Goal: Task Accomplishment & Management: Complete application form

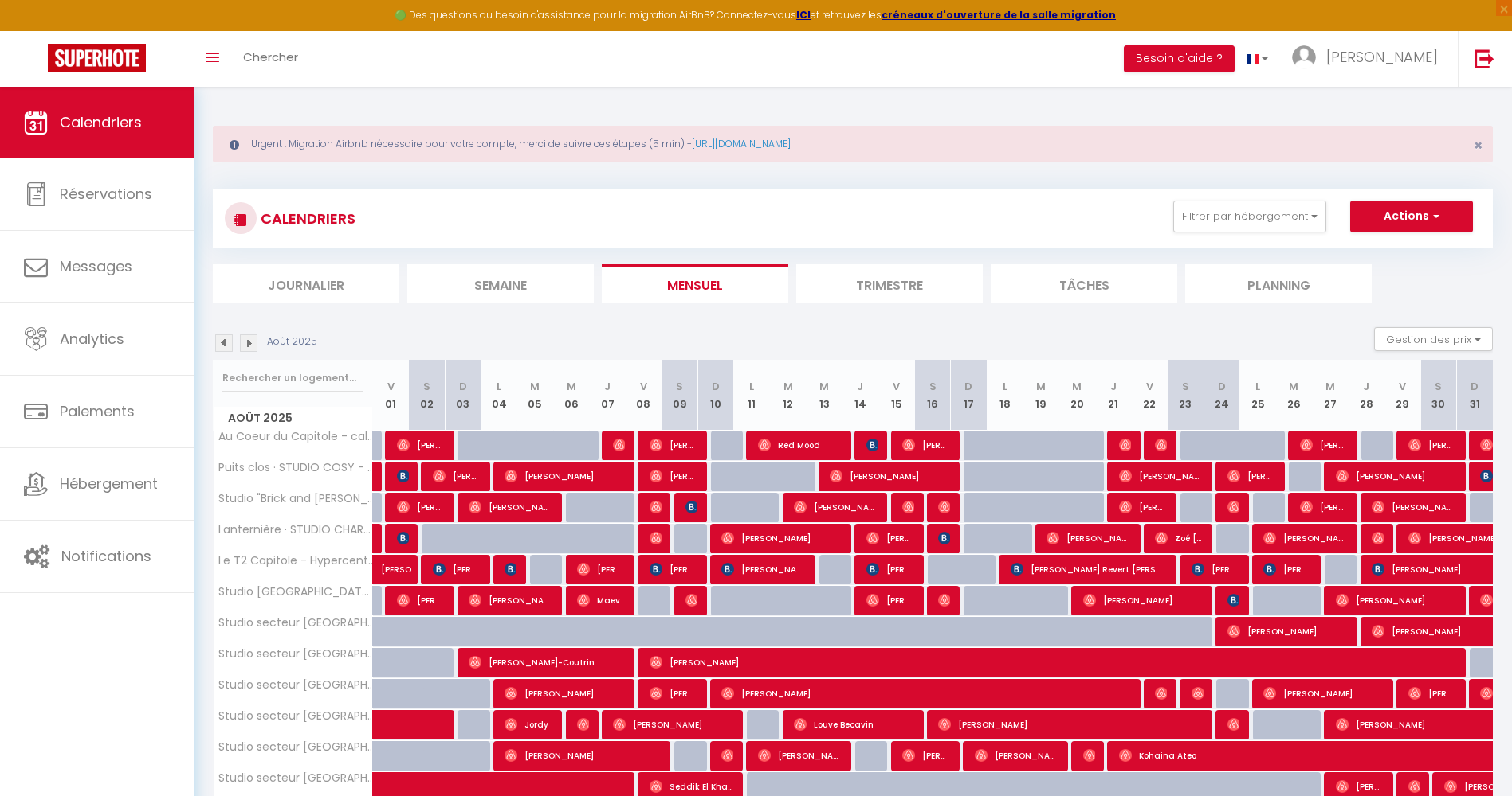
click at [322, 57] on div "Toggle menubar Chercher BUTTON Besoin d'aide ? [PERSON_NAME] Paramètres Équipe" at bounding box center [807, 58] width 1384 height 55
click at [217, 66] on link "Toggle menubar" at bounding box center [212, 58] width 37 height 55
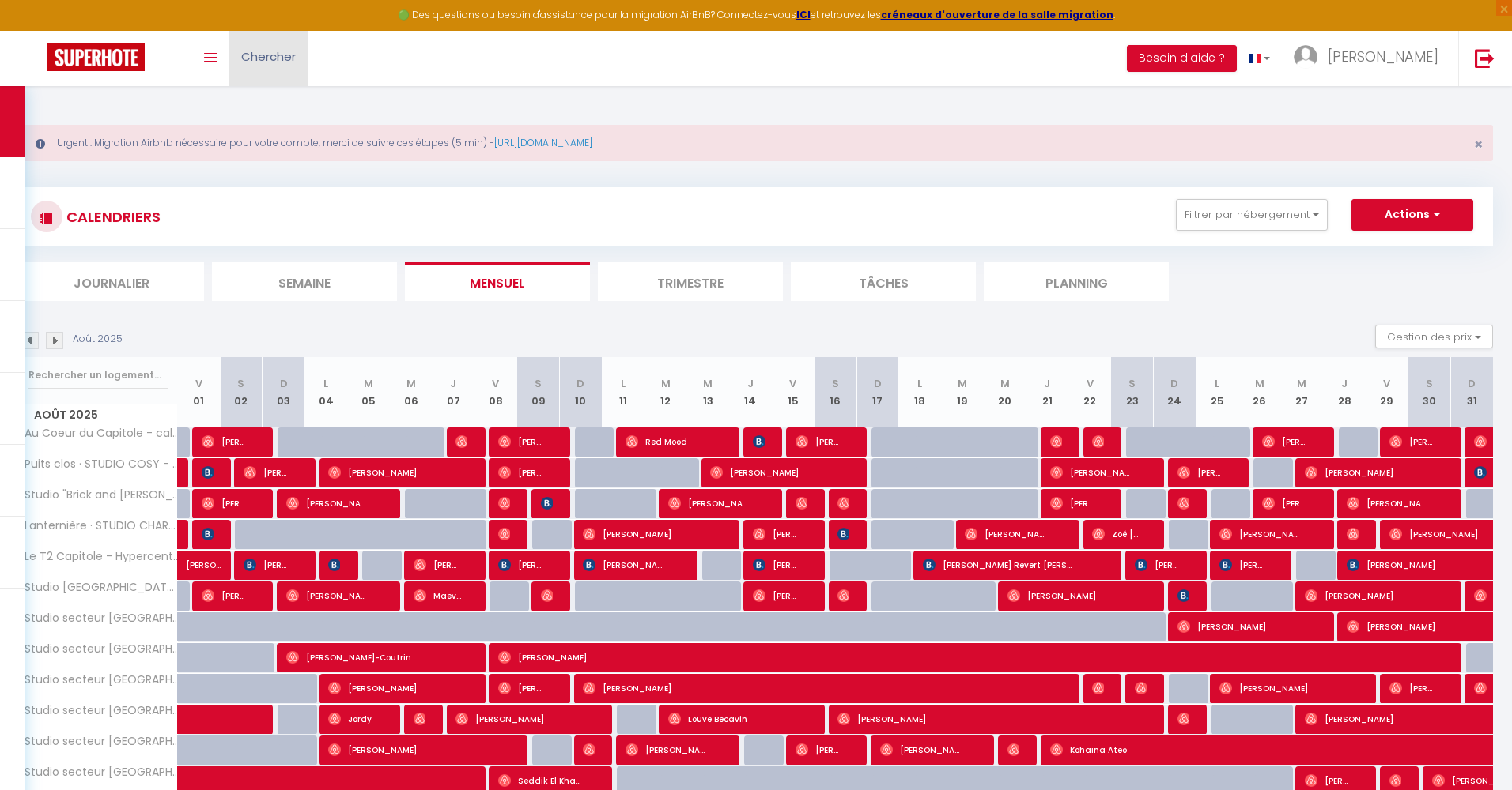
click at [260, 60] on span "Chercher" at bounding box center [268, 56] width 54 height 16
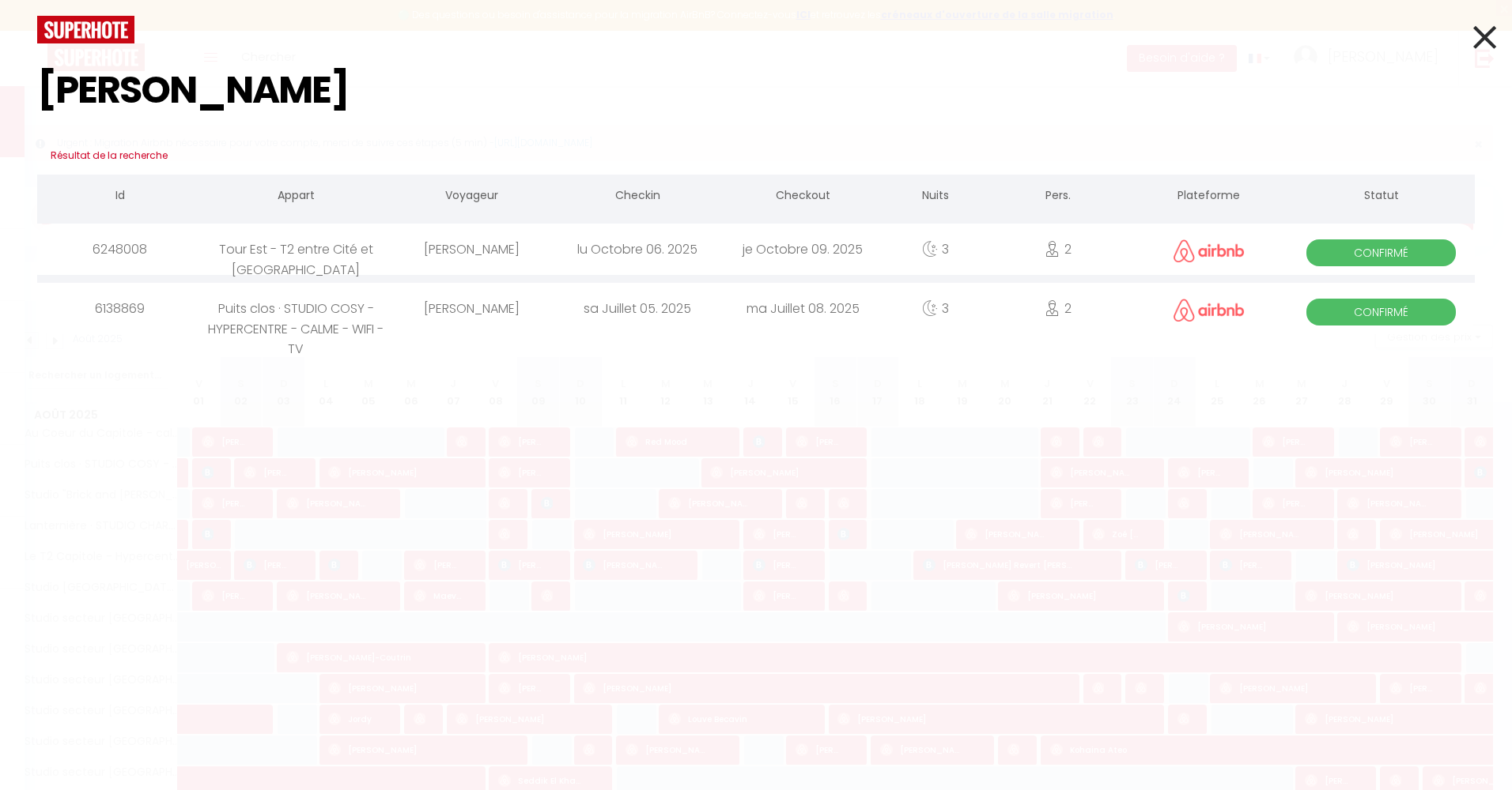
type input "[PERSON_NAME]"
click at [518, 239] on div "[PERSON_NAME]" at bounding box center [471, 249] width 165 height 51
select select
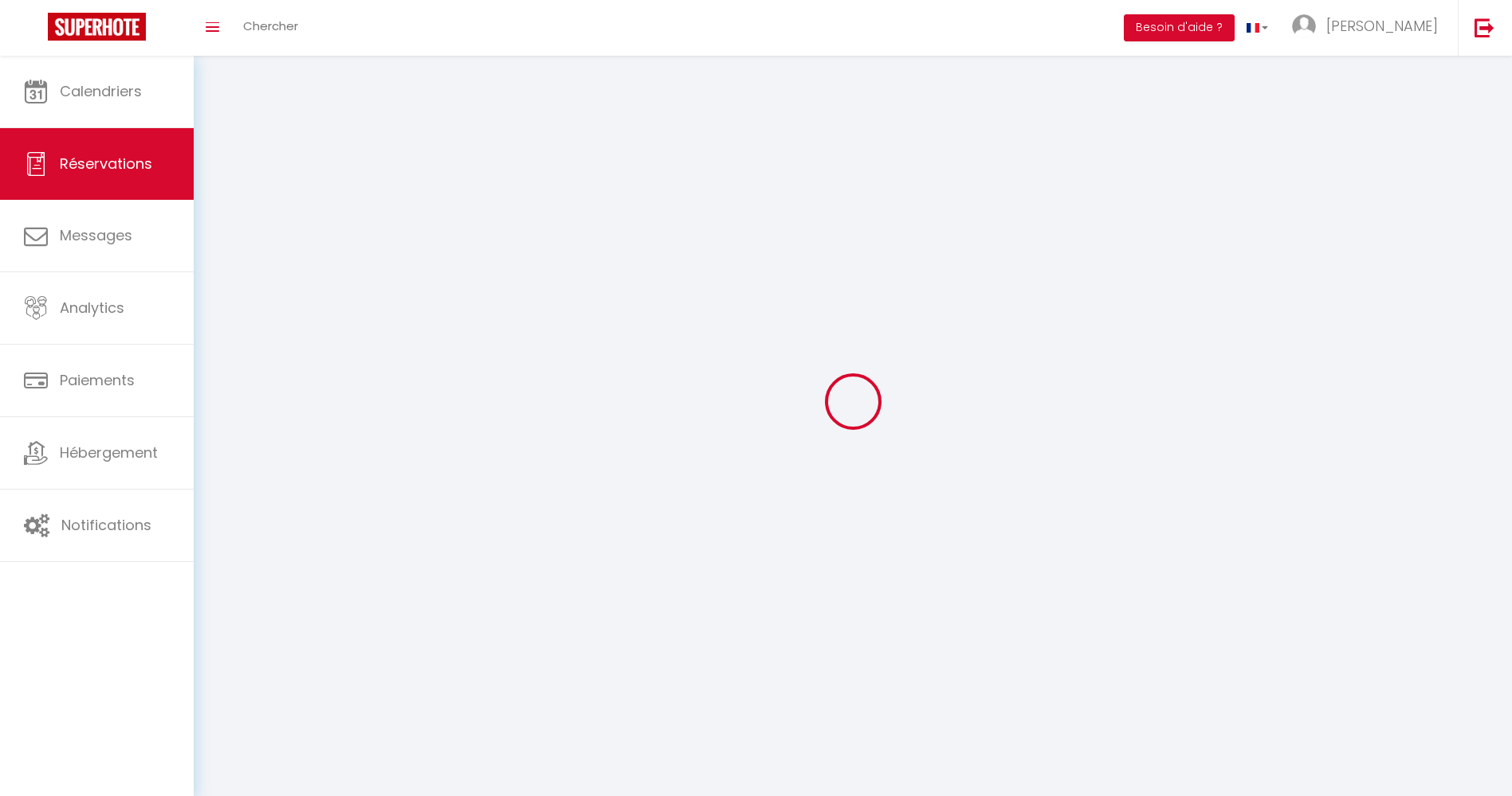
select select
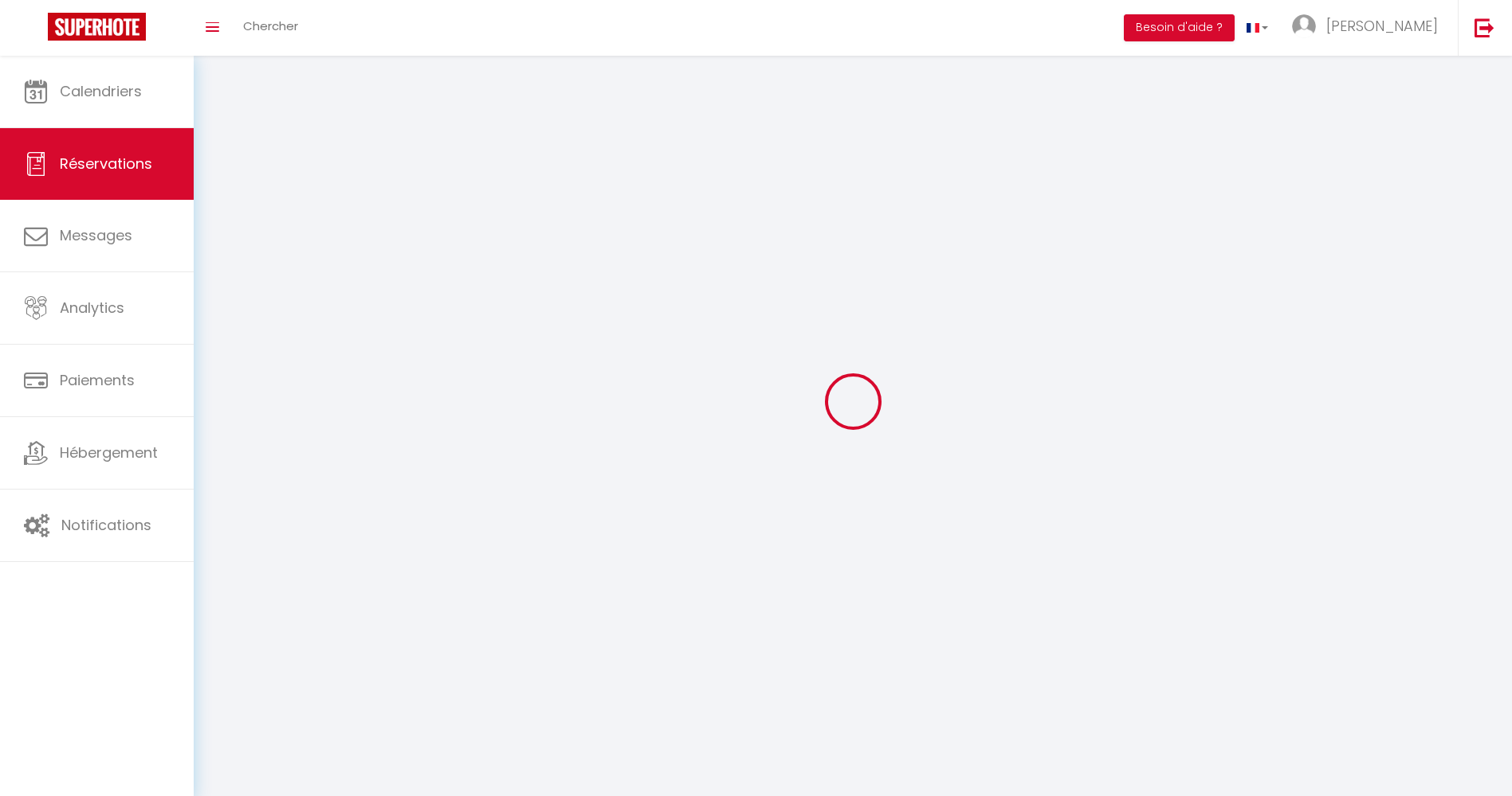
select select
checkbox input "false"
select select
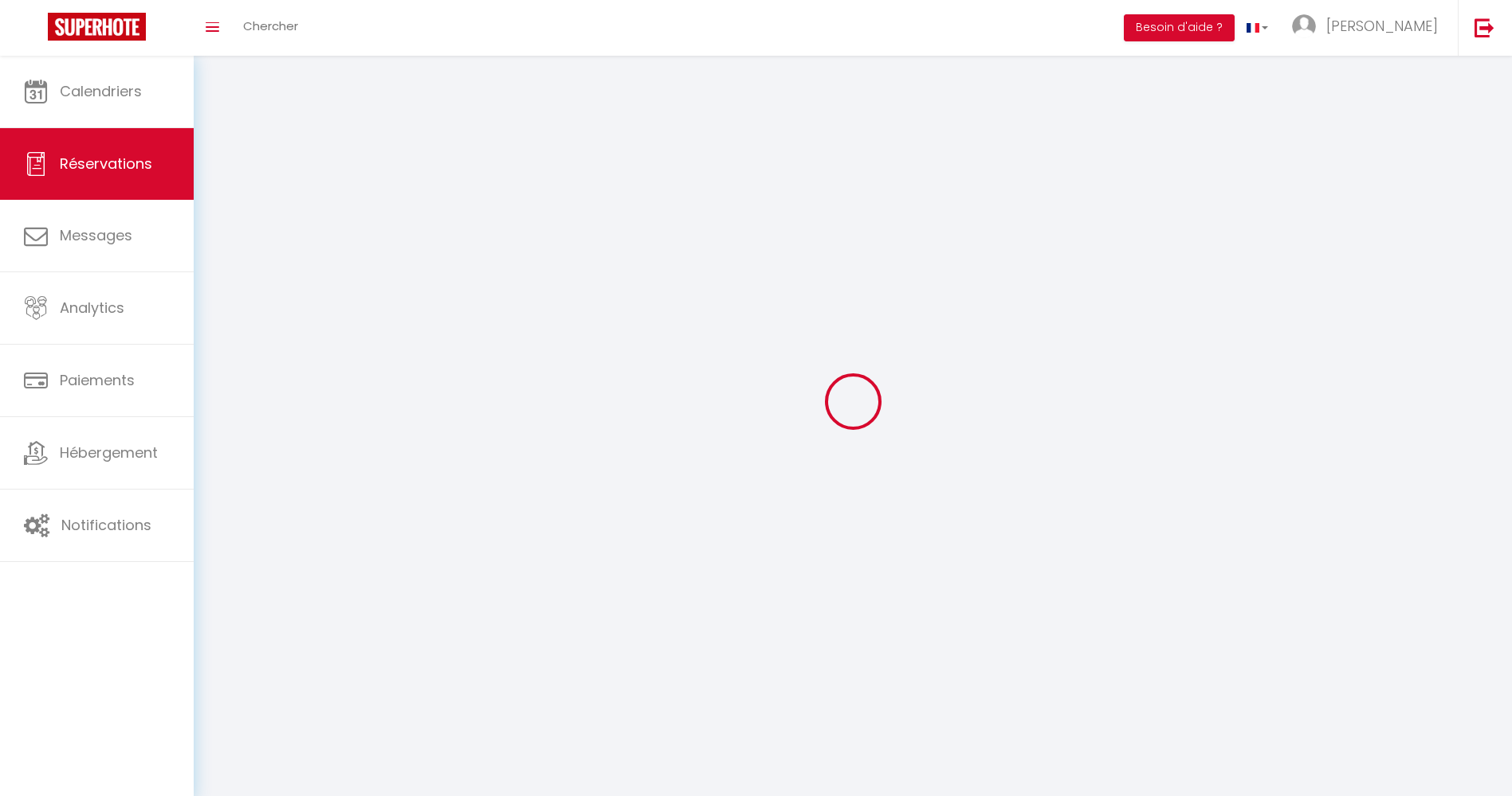
select select
checkbox input "false"
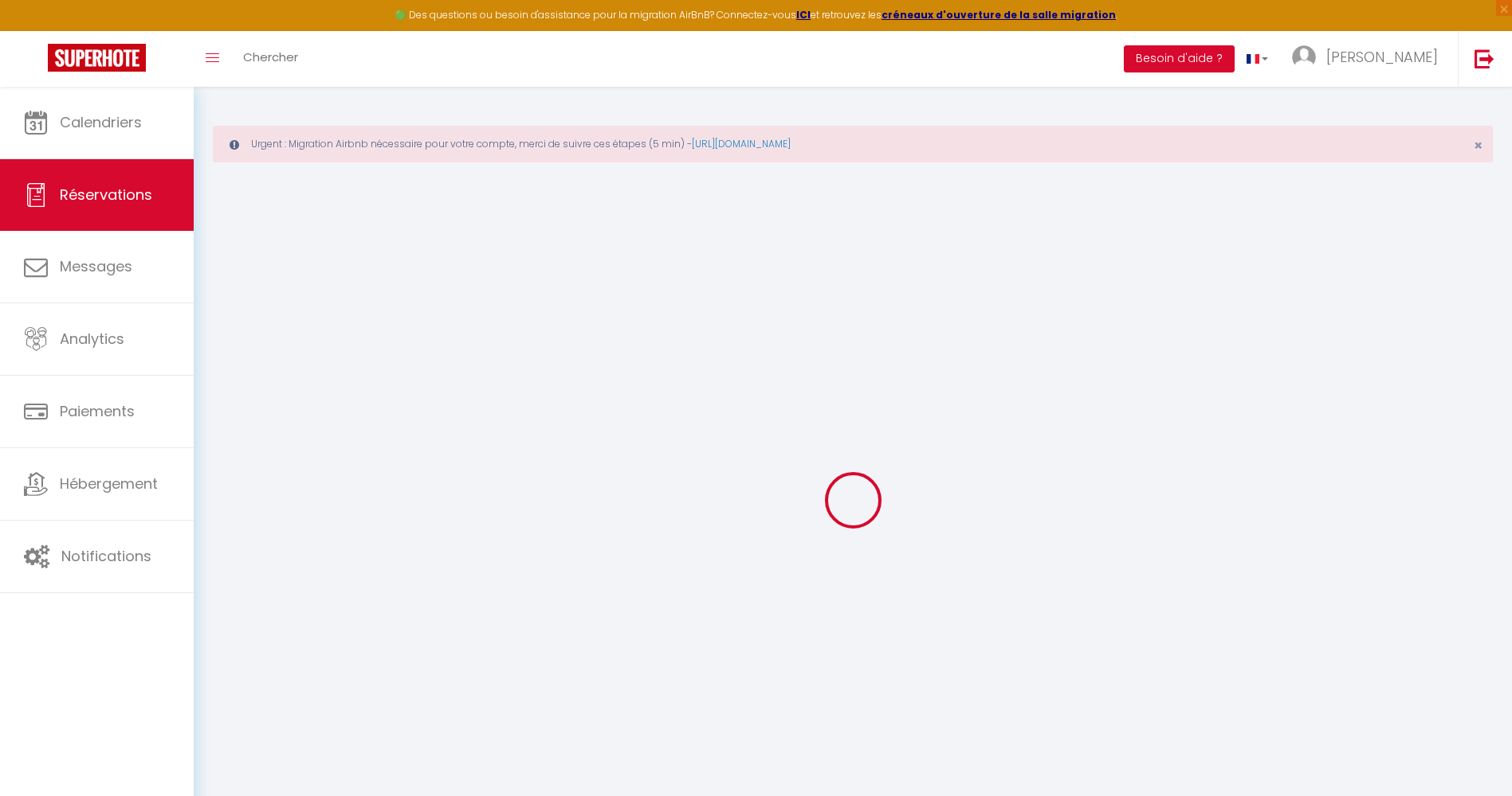
select select
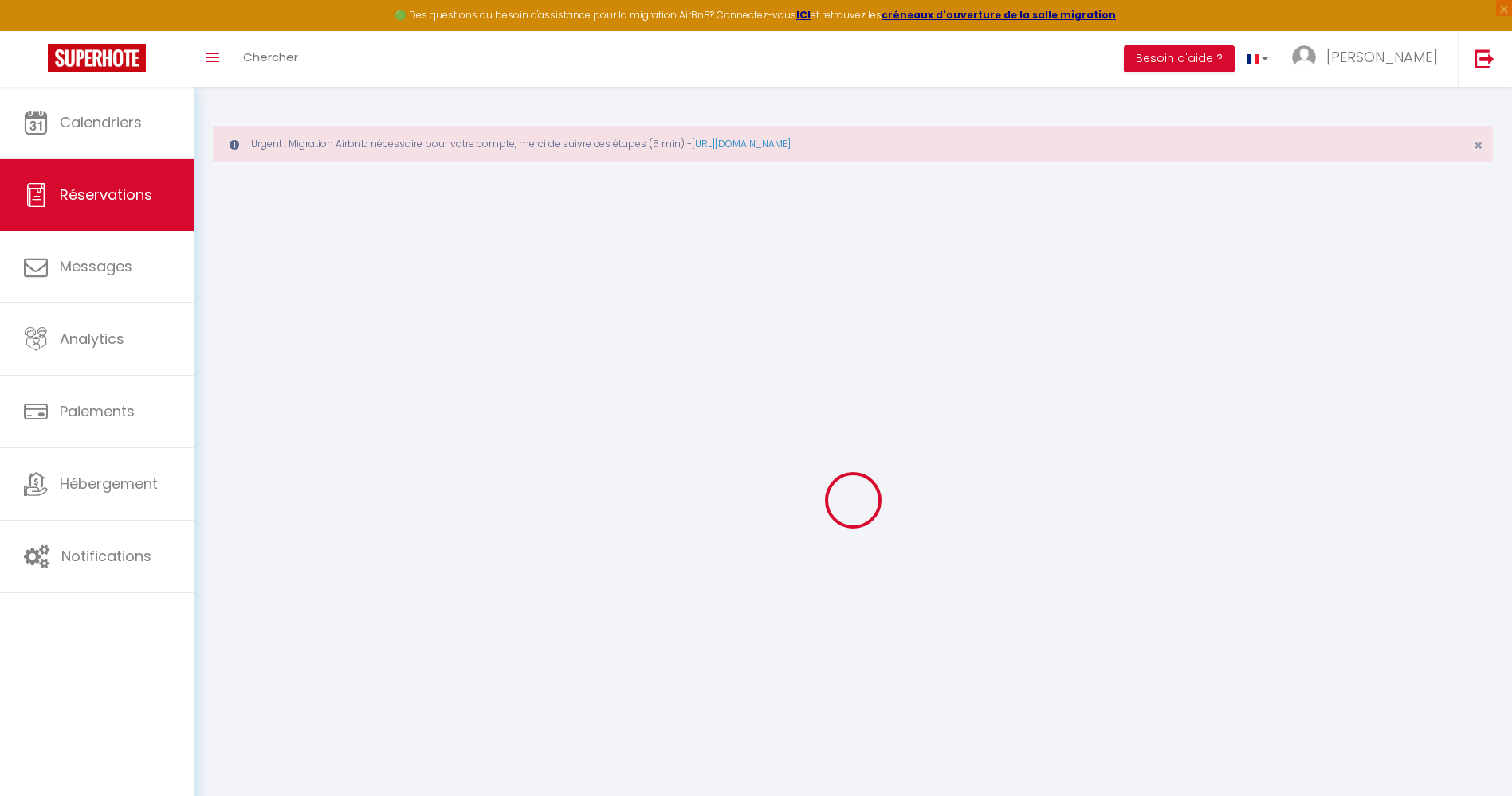
select select
checkbox input "false"
select select
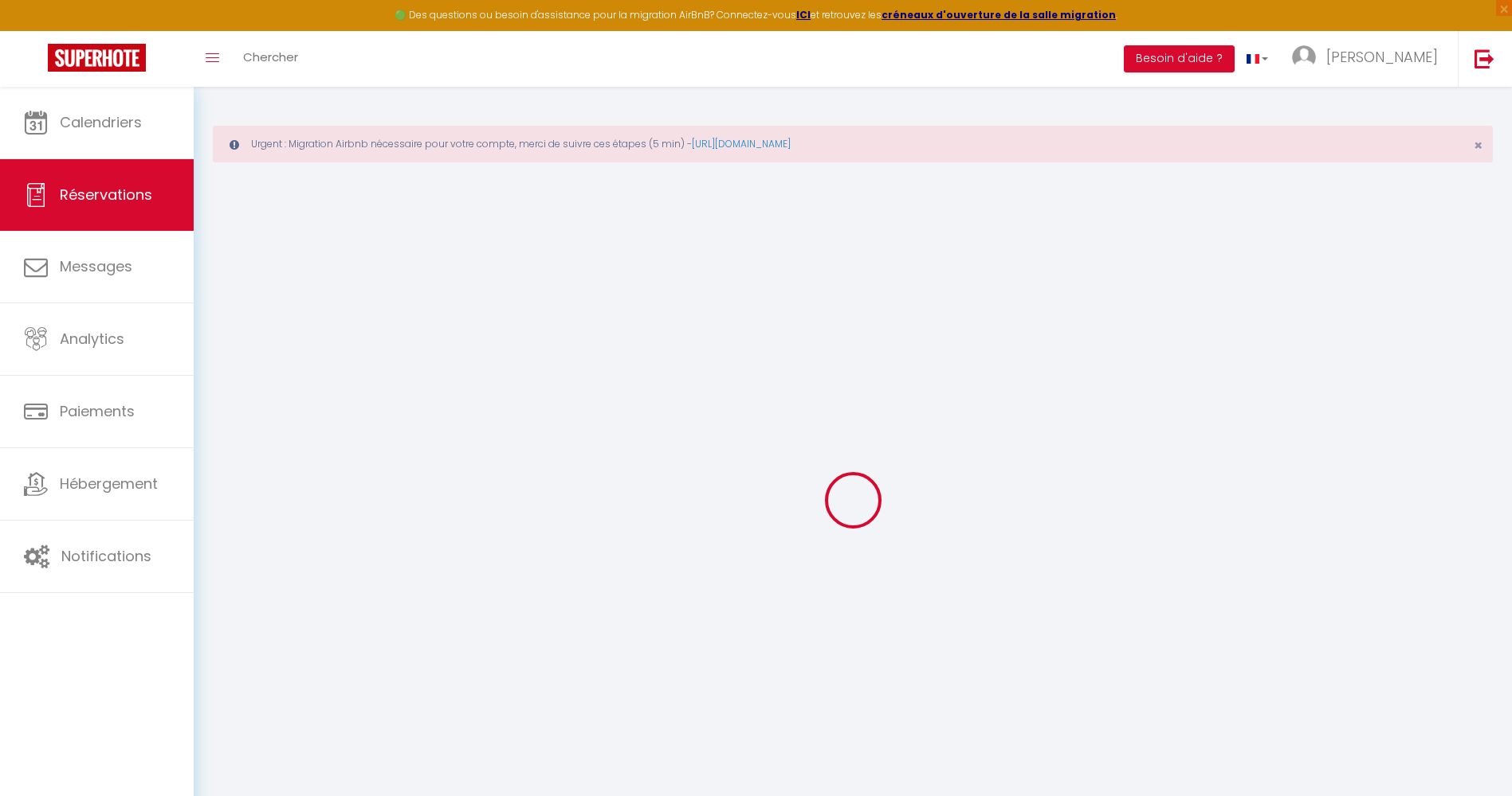
select select
checkbox input "false"
select select
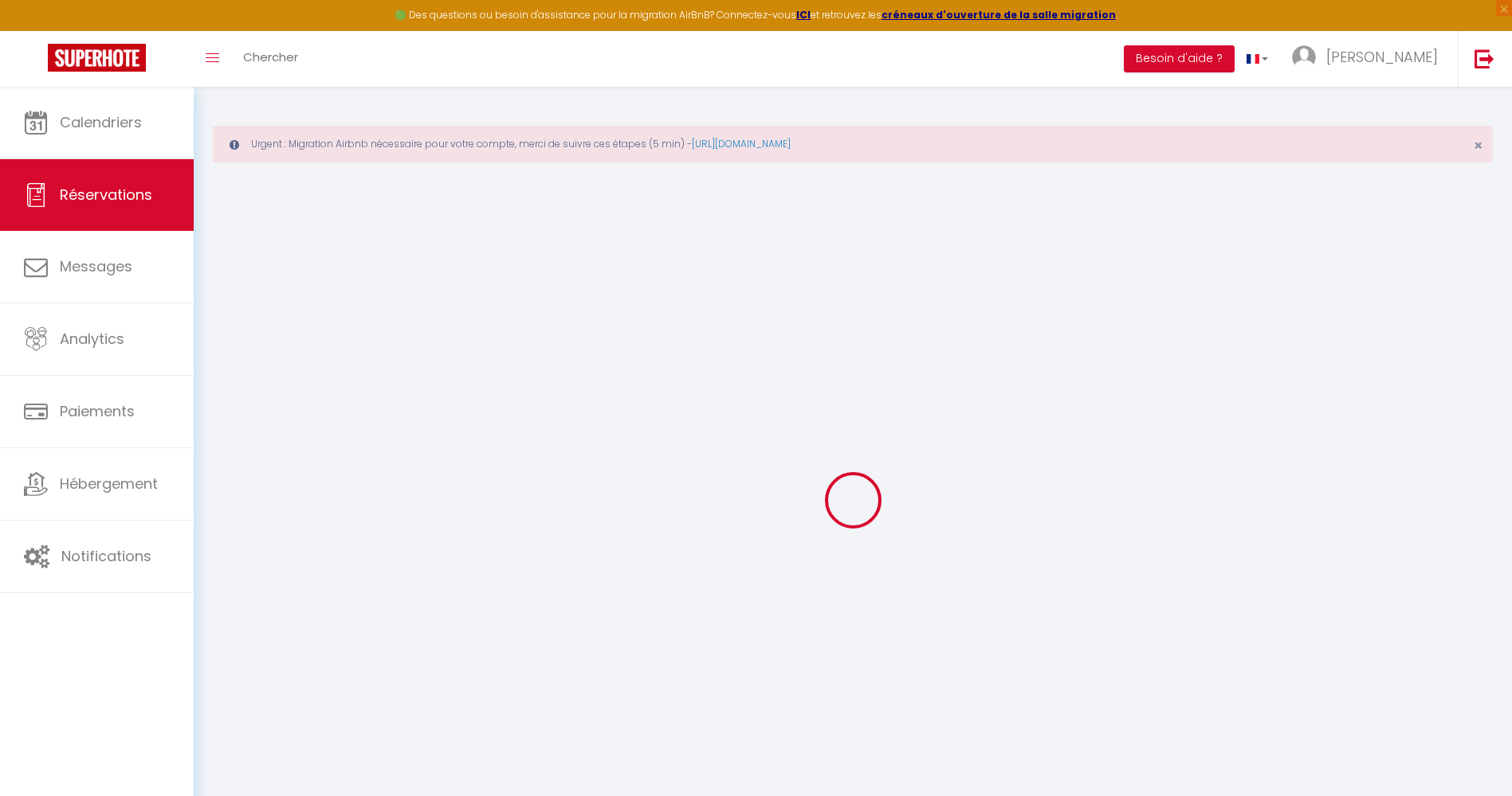
type input "[PERSON_NAME]"
type input "[EMAIL_ADDRESS][DOMAIN_NAME]"
type input "[PHONE_NUMBER]"
select select
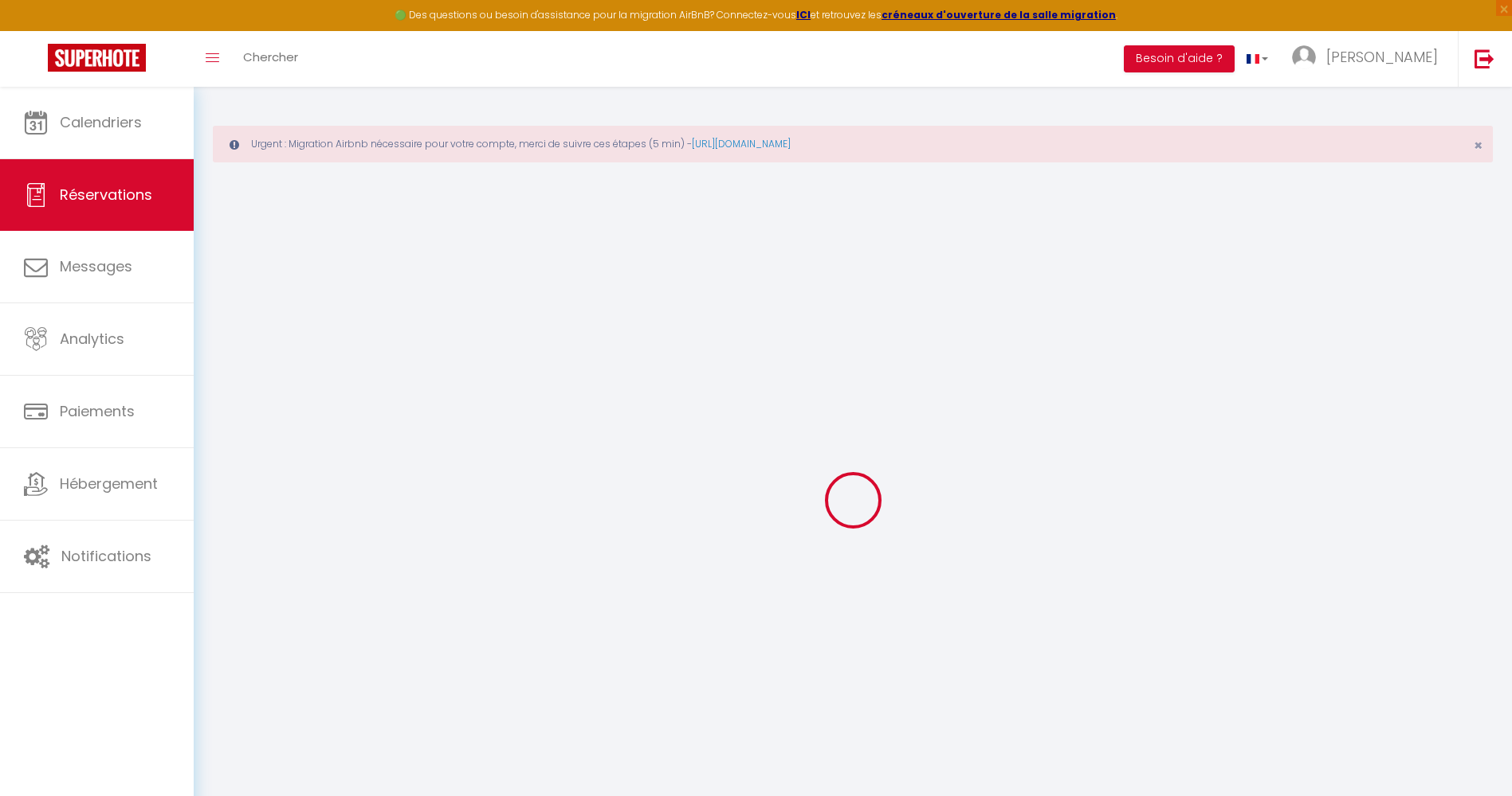
type input "4.32"
select select "55010"
select select "1"
select select
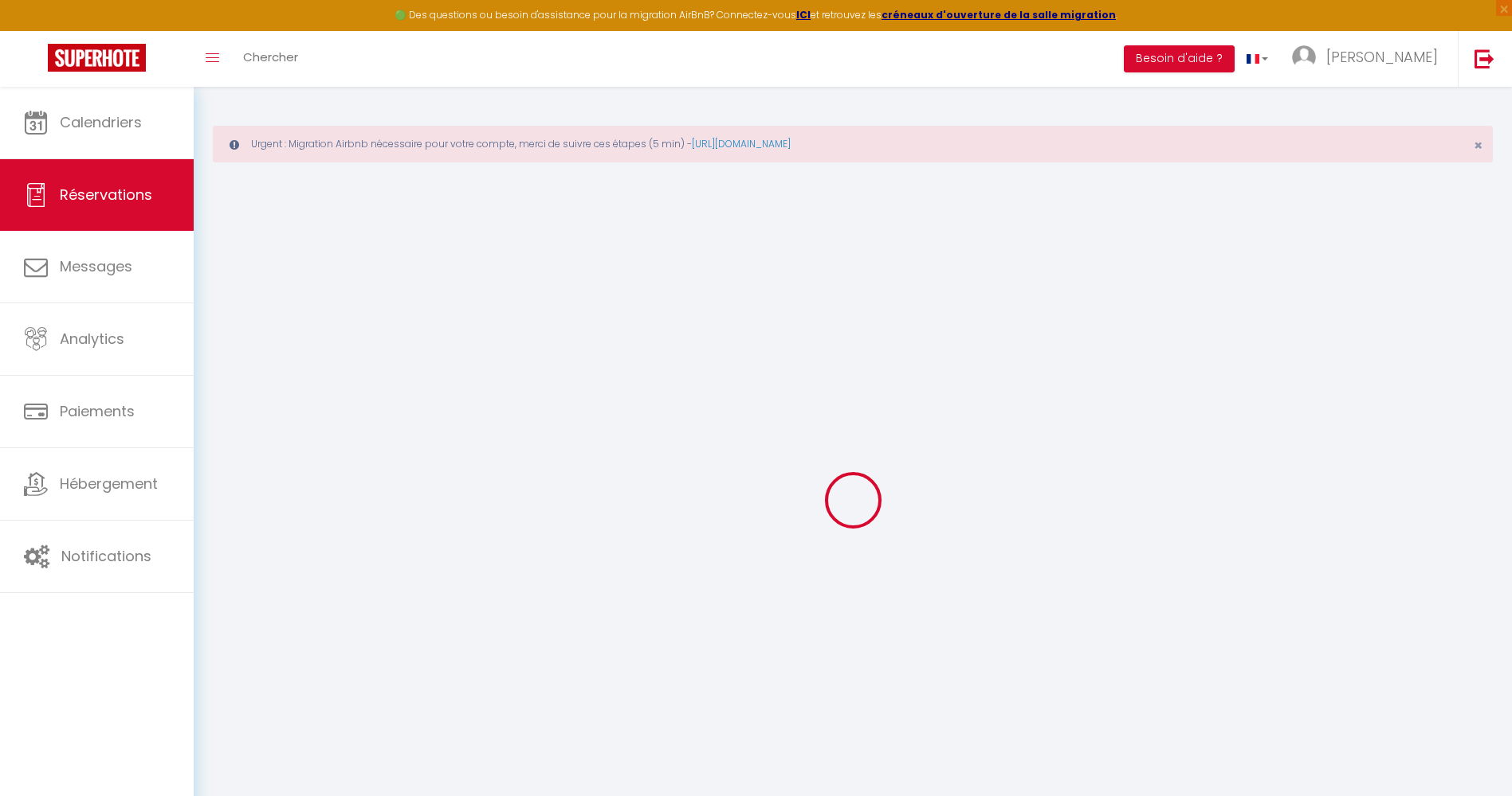
type input "2"
select select "12"
select select
type input "109"
checkbox input "false"
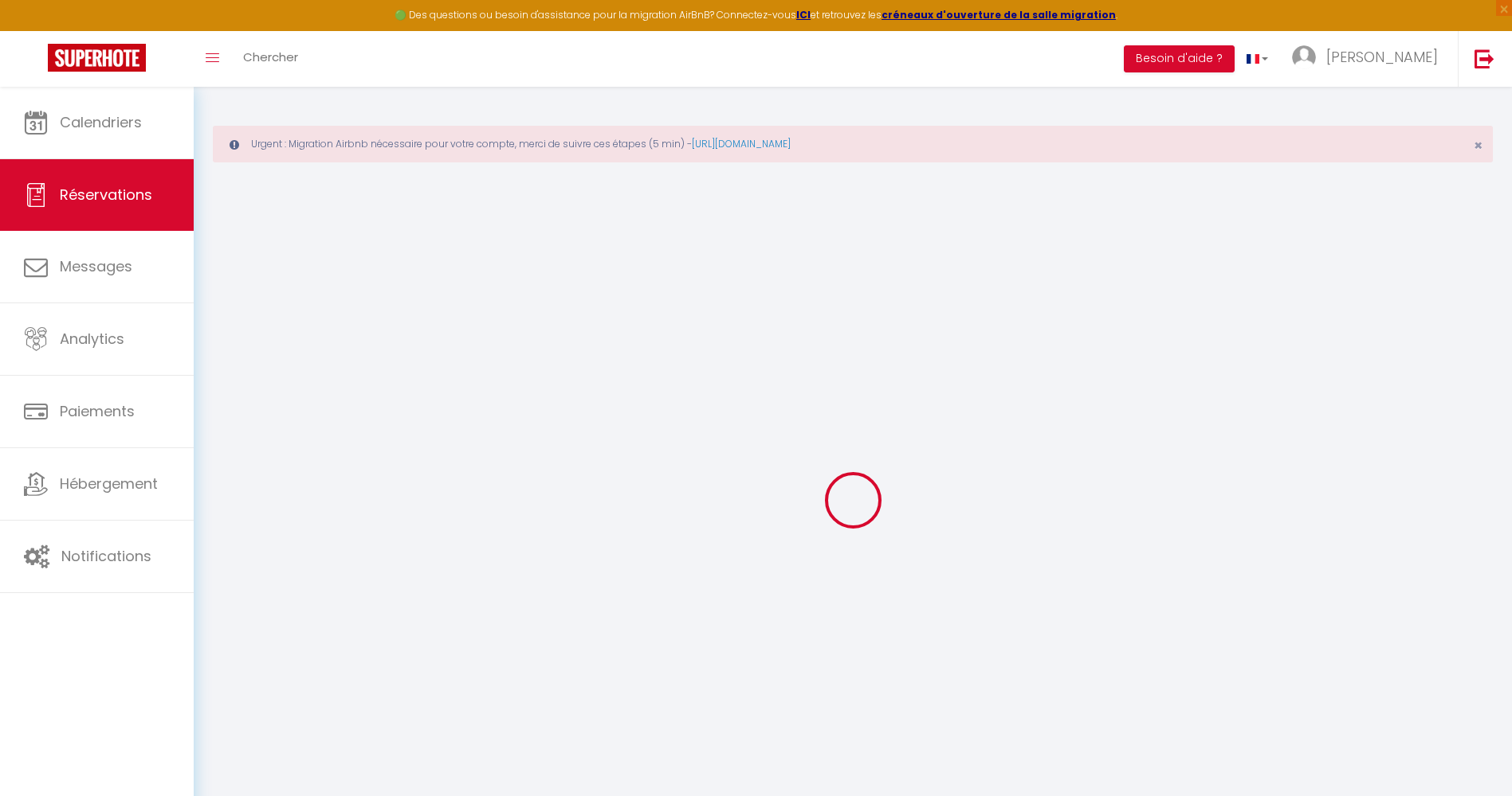
type input "0"
select select "1"
type input "35"
type input "0"
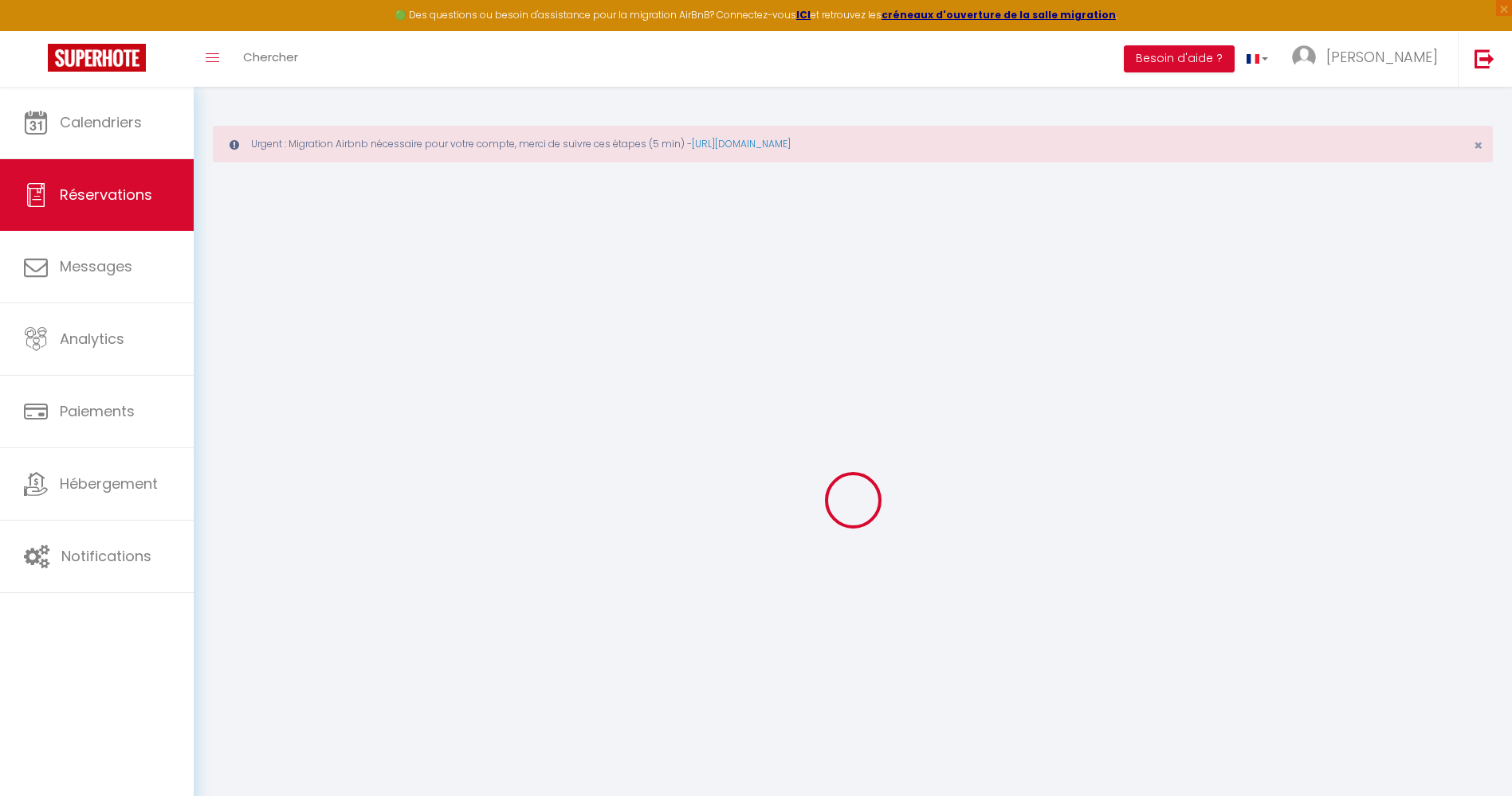
select select
select select "15"
checkbox input "false"
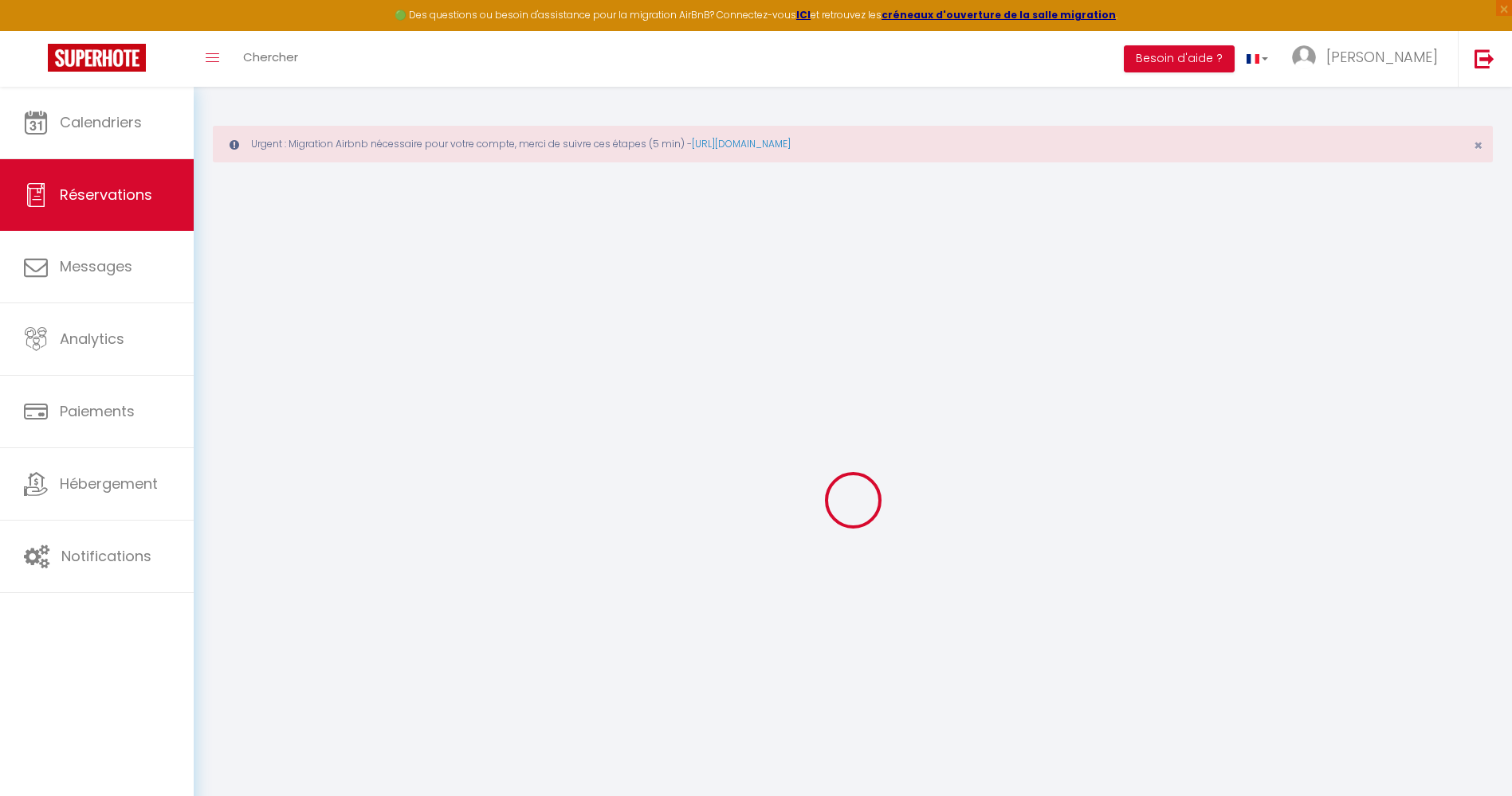
select select
checkbox input "false"
select select
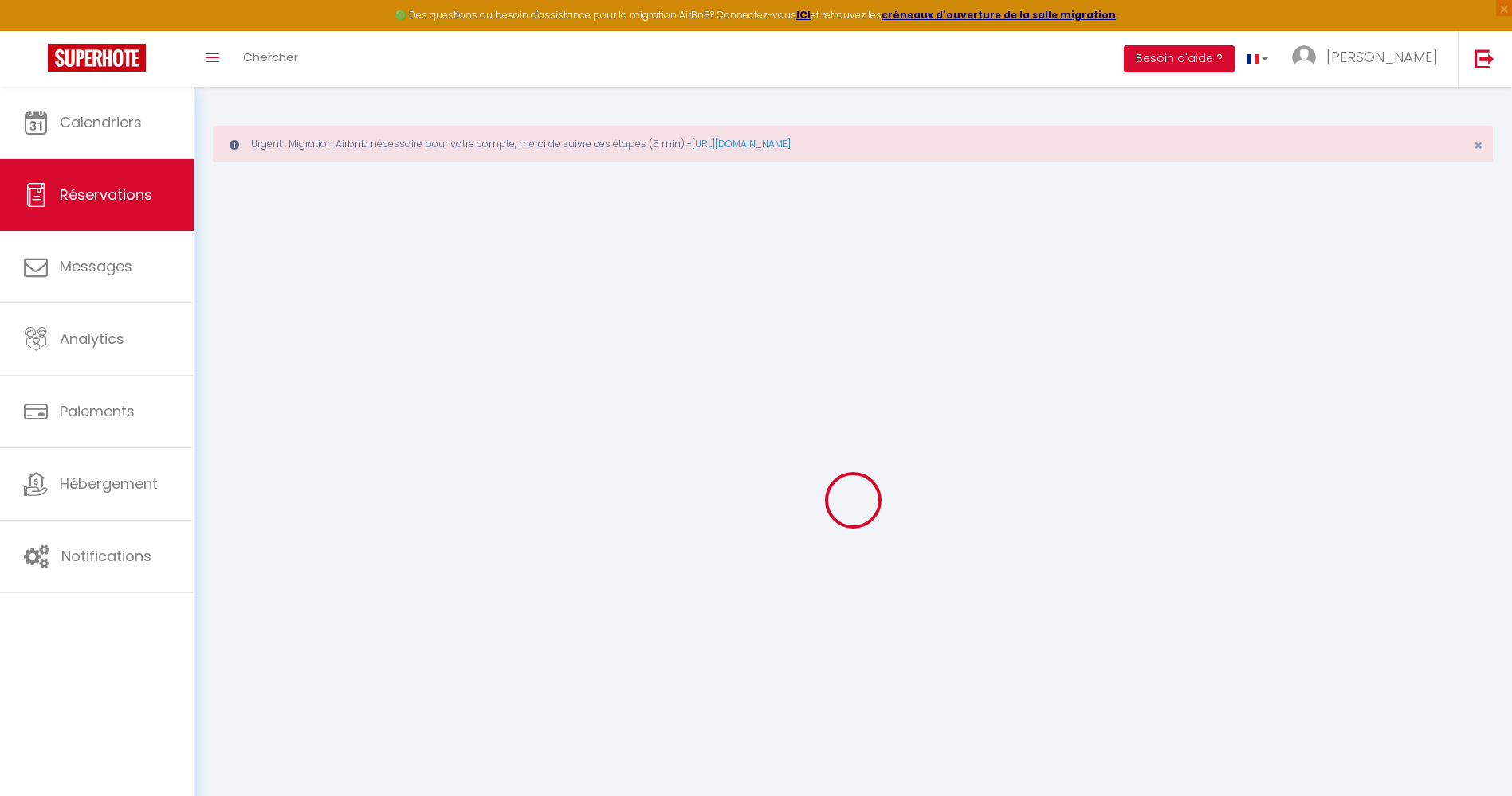
select select
checkbox input "false"
select select
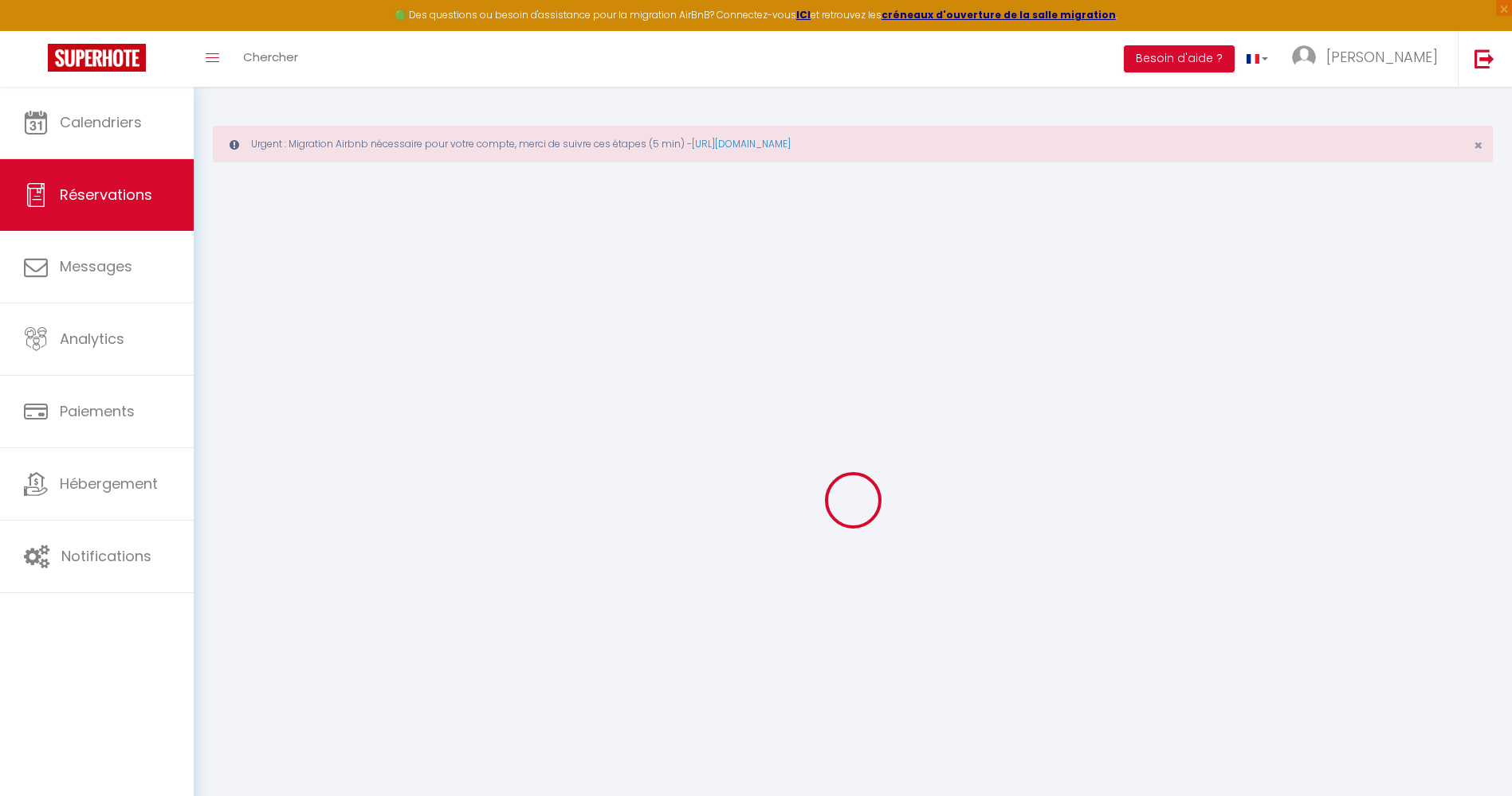
select select
checkbox input "false"
select select
type input "35"
type input "7.84"
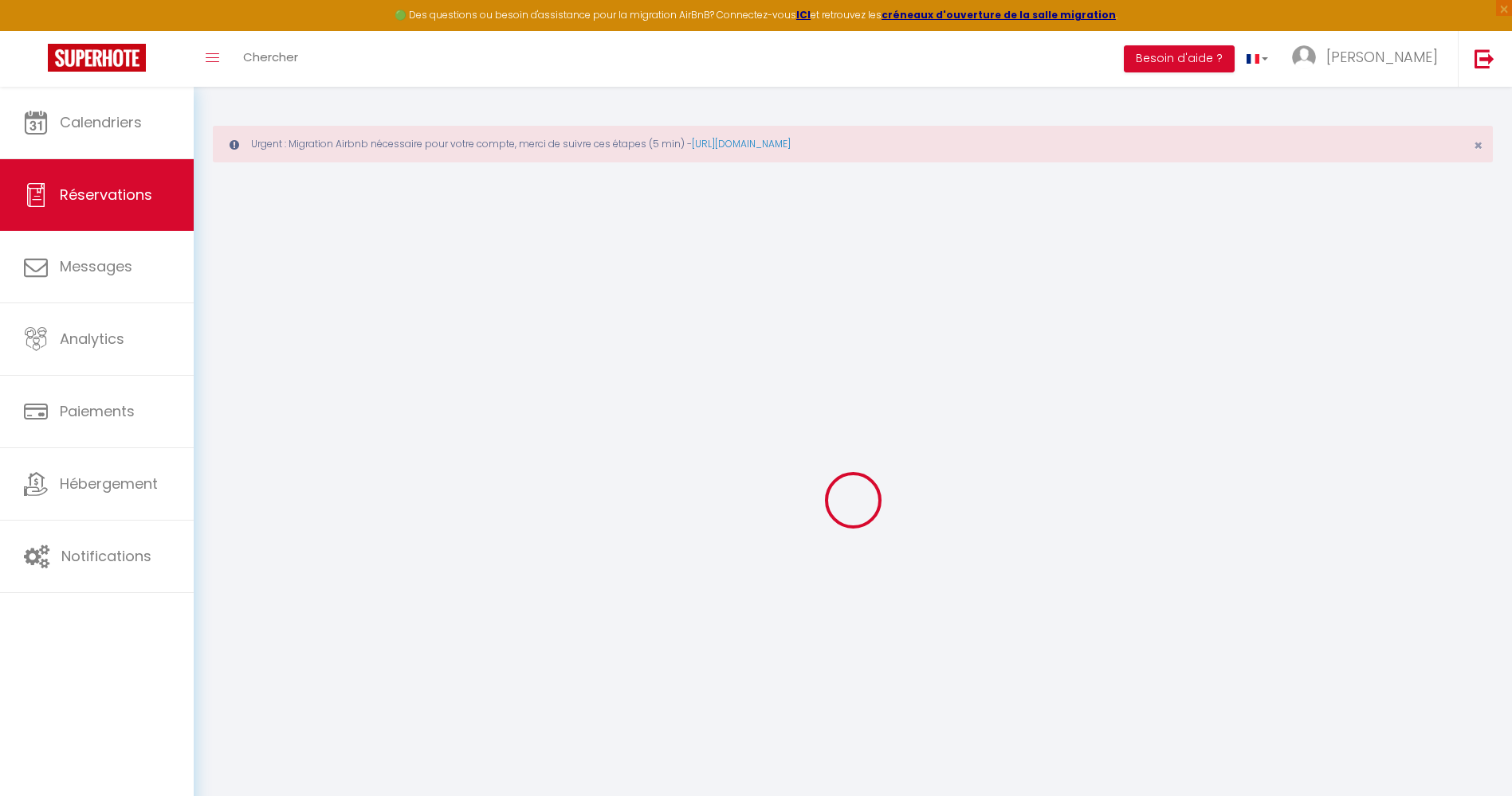
select select
checkbox input "false"
select select
checkbox input "false"
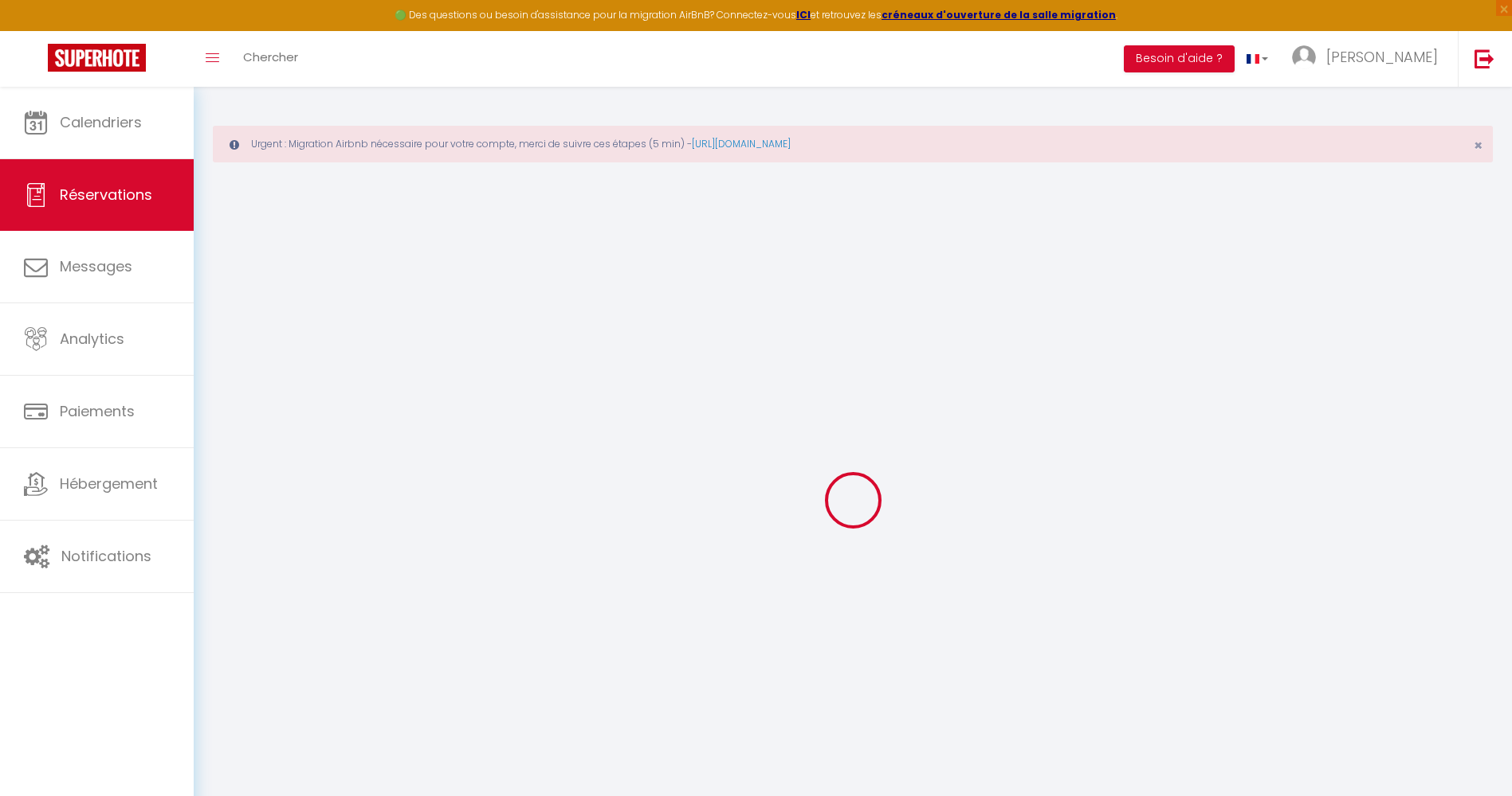
select select
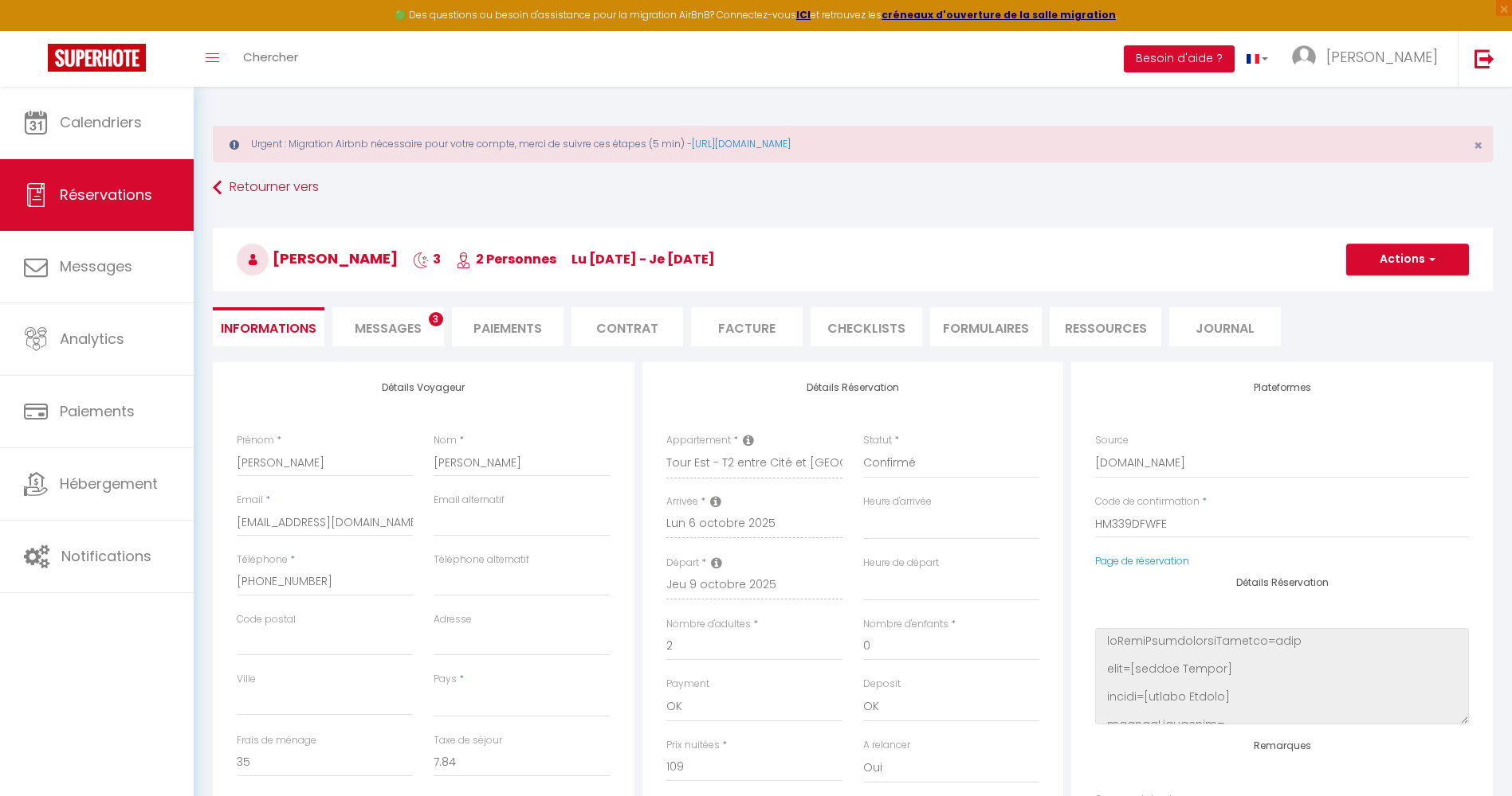
click at [409, 330] on span "Messages" at bounding box center [388, 328] width 67 height 18
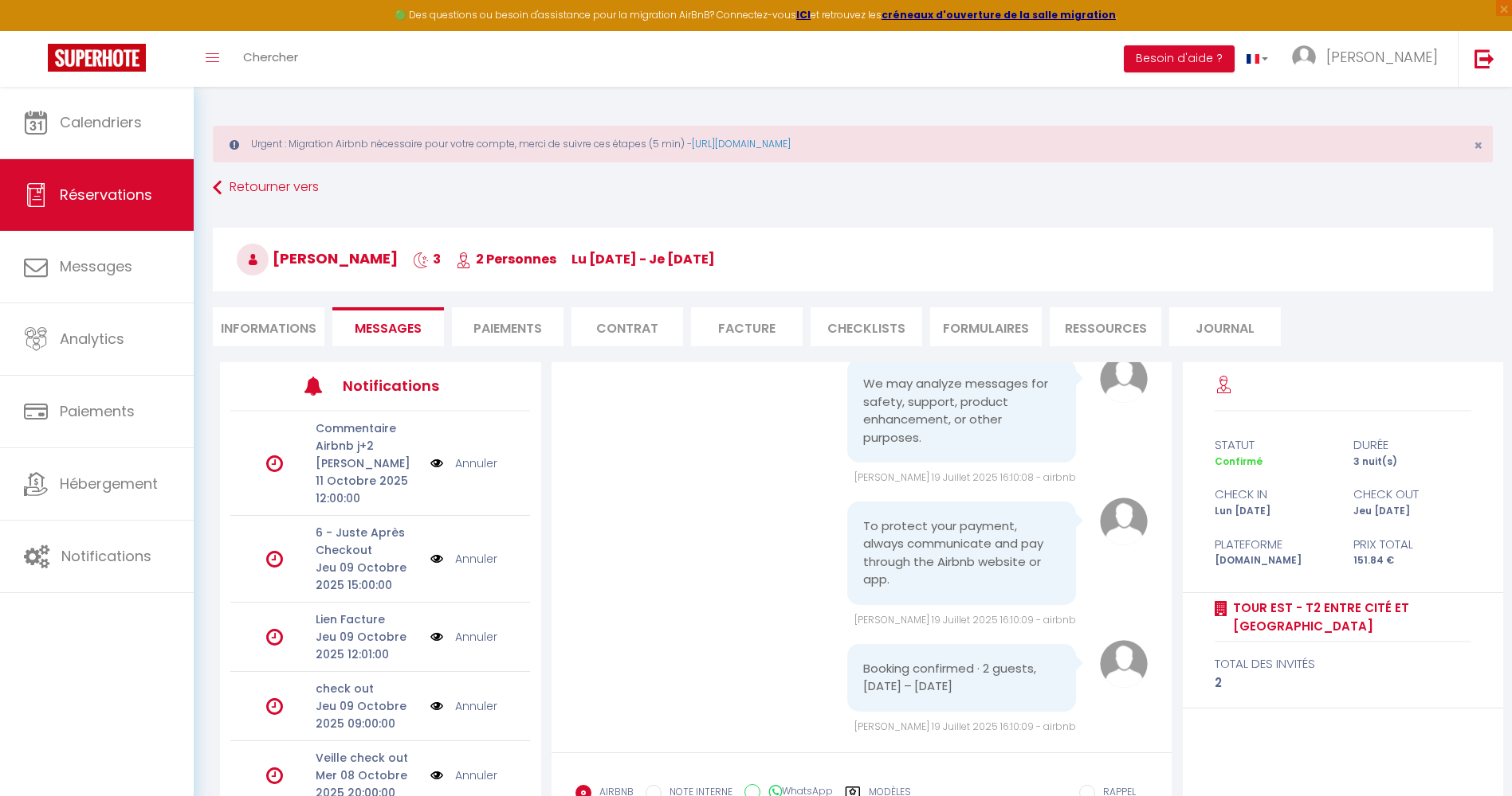
scroll to position [99, 0]
